Goal: Task Accomplishment & Management: Complete application form

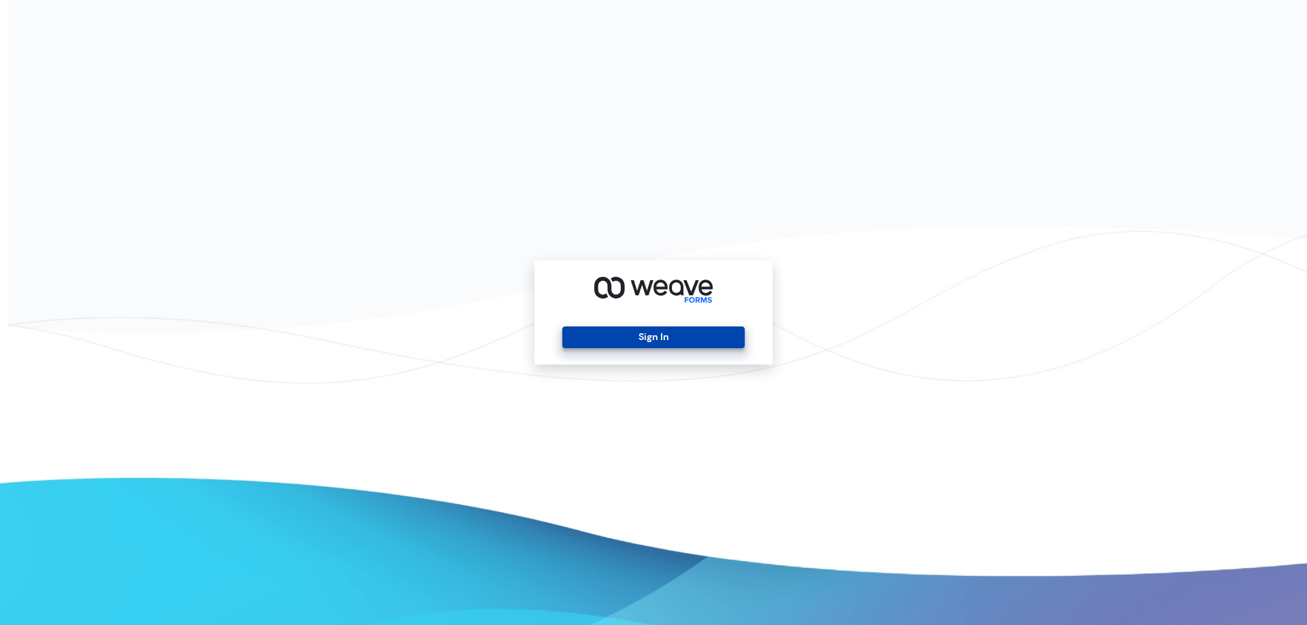
click at [693, 341] on button "Sign In" at bounding box center [653, 338] width 182 height 22
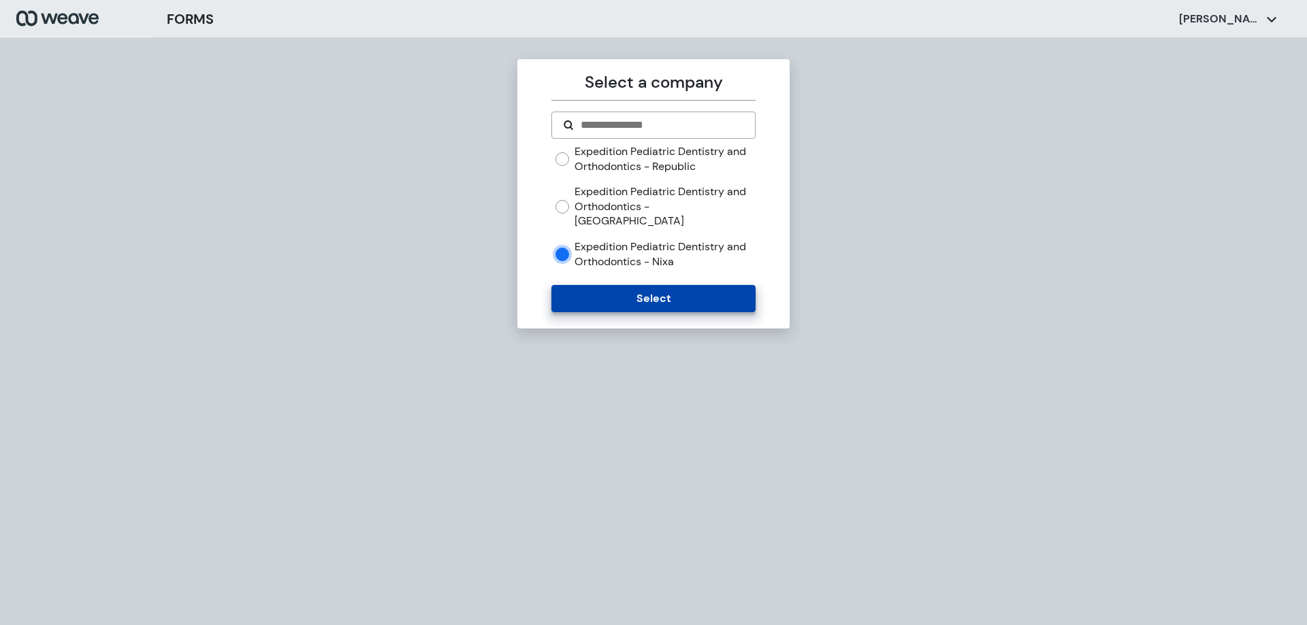
click at [620, 285] on button "Select" at bounding box center [652, 298] width 203 height 27
